Goal: Book appointment/travel/reservation

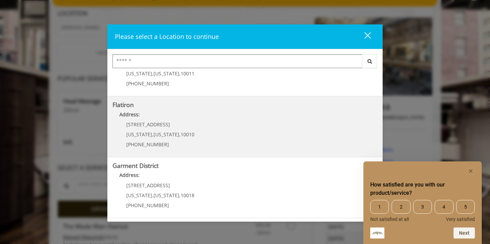
scroll to position [69, 0]
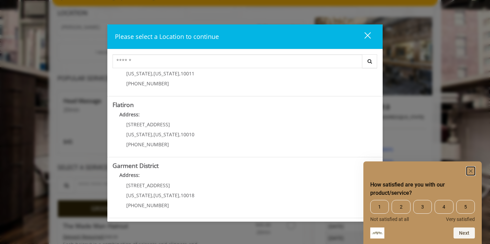
click at [470, 172] on rect "Hide survey" at bounding box center [470, 171] width 8 height 8
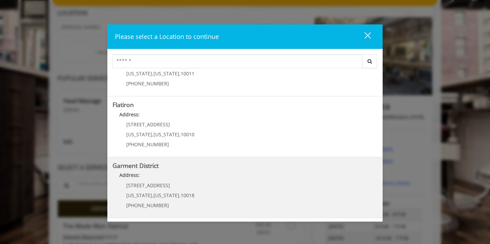
click at [143, 179] on District "Address:" at bounding box center [244, 176] width 265 height 11
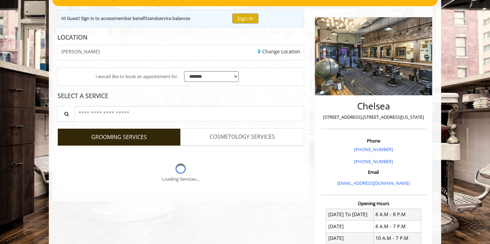
click at [132, 162] on div "Loading Services..." at bounding box center [180, 169] width 246 height 46
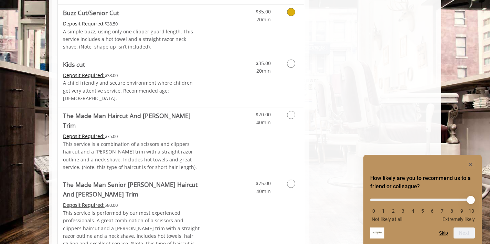
scroll to position [447, 0]
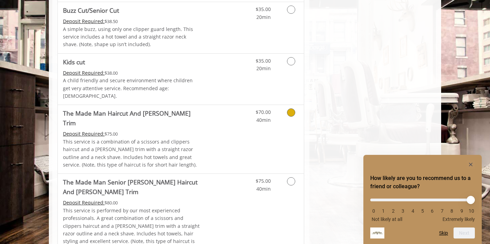
click at [291, 108] on icon "Grooming services" at bounding box center [291, 112] width 8 height 8
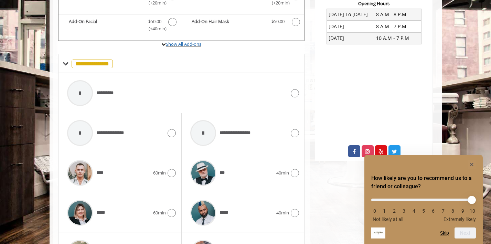
scroll to position [303, 0]
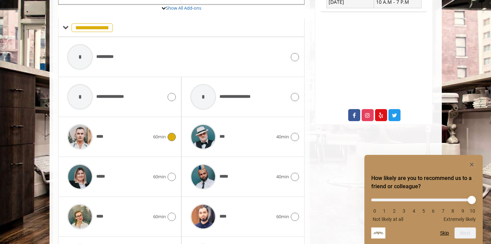
click at [172, 133] on icon at bounding box center [171, 137] width 8 height 8
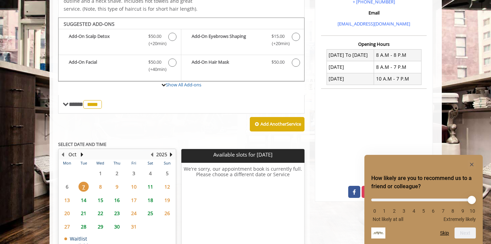
scroll to position [228, 0]
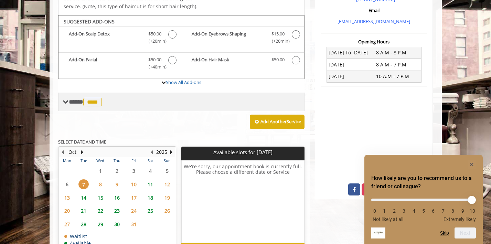
click at [95, 98] on span "****" at bounding box center [92, 102] width 19 height 9
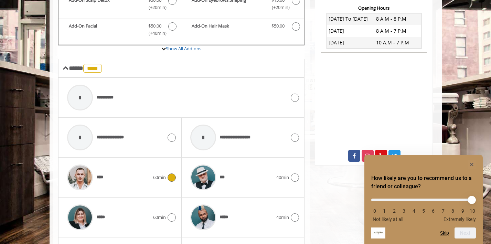
scroll to position [263, 0]
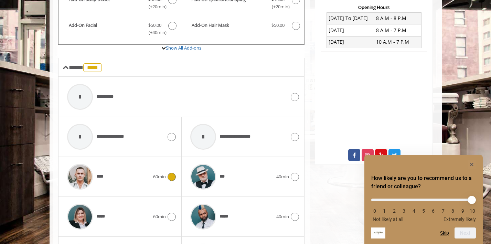
click at [168, 173] on icon at bounding box center [171, 177] width 8 height 8
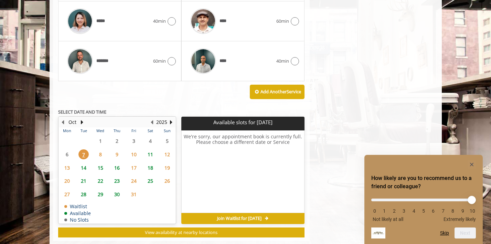
scroll to position [542, 0]
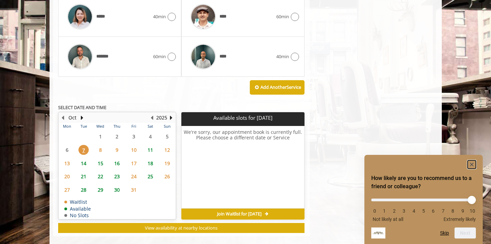
click at [472, 164] on icon "Hide survey" at bounding box center [471, 164] width 3 height 3
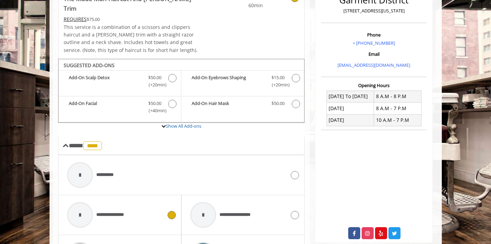
scroll to position [164, 0]
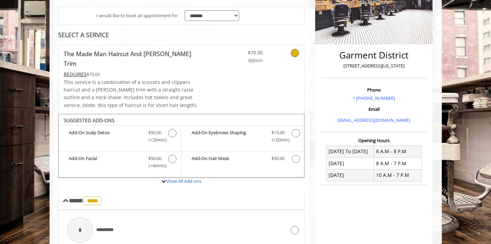
scroll to position [61, 0]
